Goal: Information Seeking & Learning: Compare options

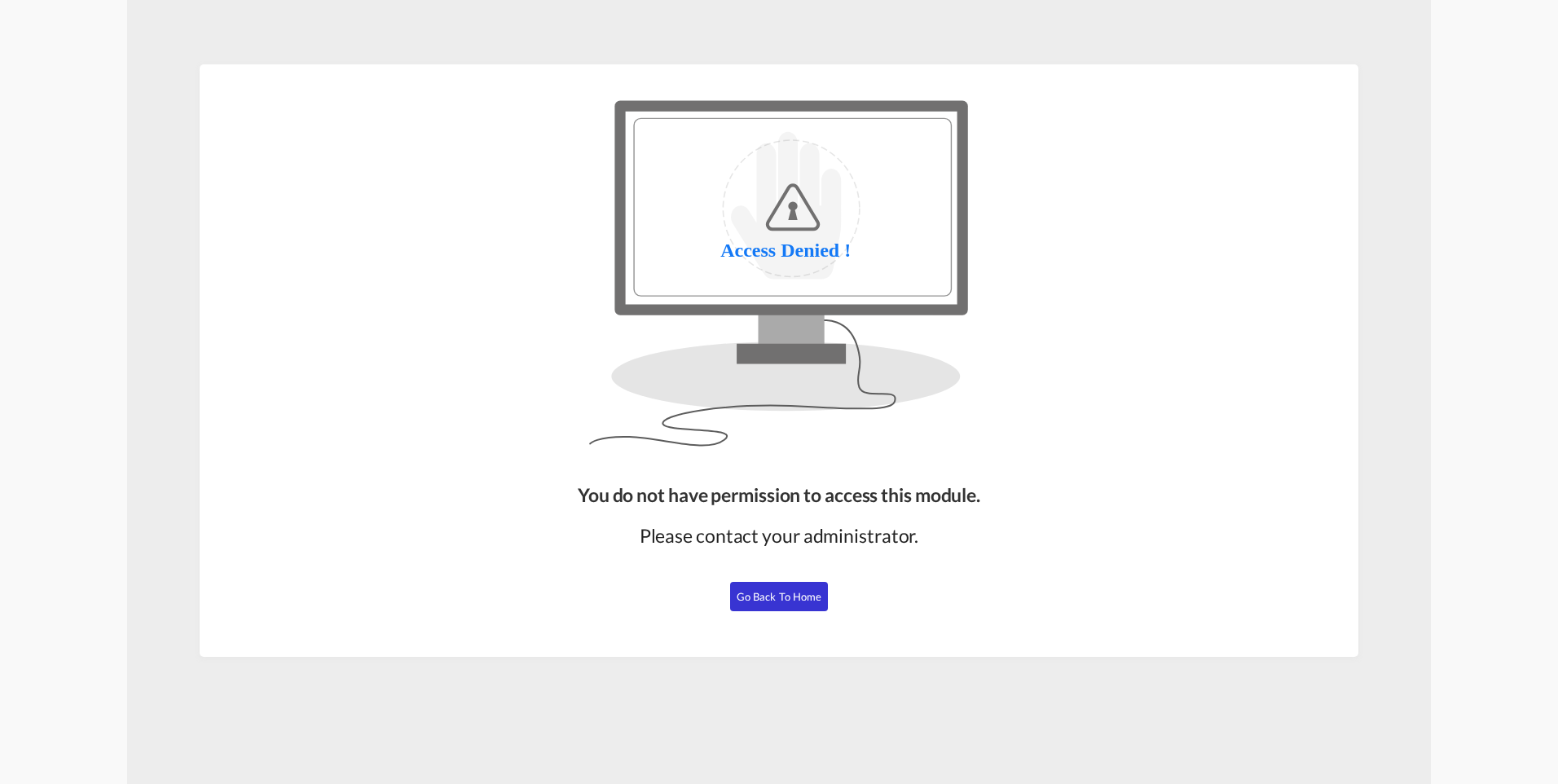
click at [793, 477] on span "Go Back to Home" at bounding box center [780, 596] width 86 height 13
